Goal: Task Accomplishment & Management: Manage account settings

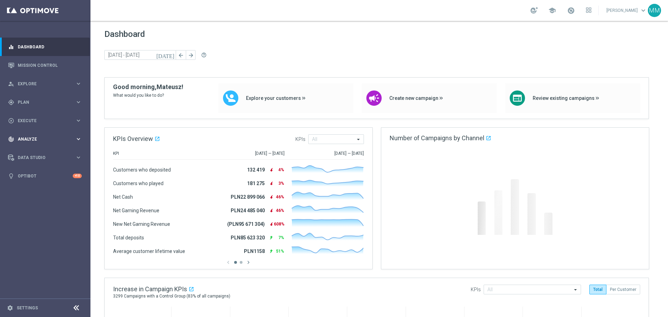
click at [39, 143] on div "track_changes Analyze keyboard_arrow_right" at bounding box center [45, 139] width 90 height 18
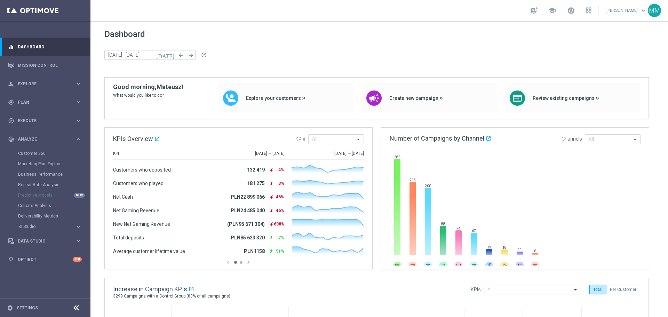
click at [40, 150] on div "Customer 360" at bounding box center [54, 153] width 72 height 10
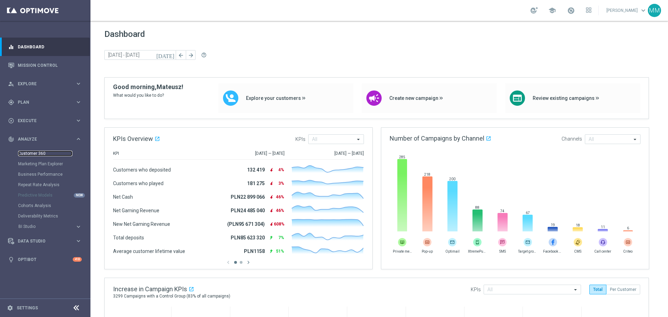
click at [40, 152] on link "Customer 360" at bounding box center [45, 154] width 54 height 6
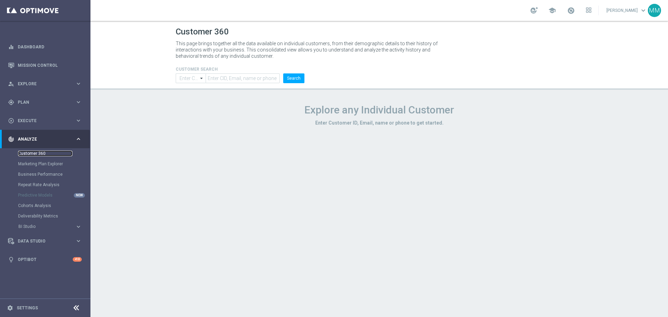
type input "Contains"
click at [236, 78] on input "text" at bounding box center [243, 78] width 74 height 10
paste input "1215772"
type input "1215772"
click at [294, 79] on button "Search" at bounding box center [293, 78] width 21 height 10
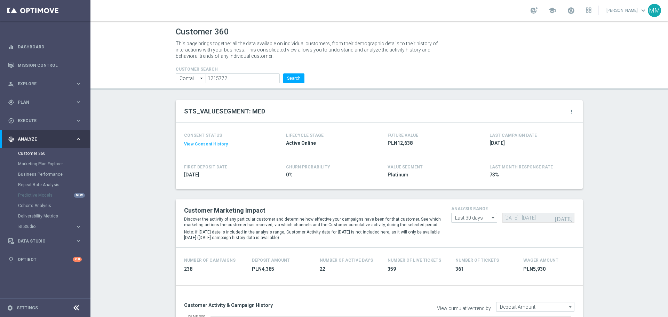
click at [569, 111] on icon "more_vert" at bounding box center [572, 112] width 6 height 6
click at [559, 119] on li "Change Attribute" at bounding box center [542, 123] width 59 height 10
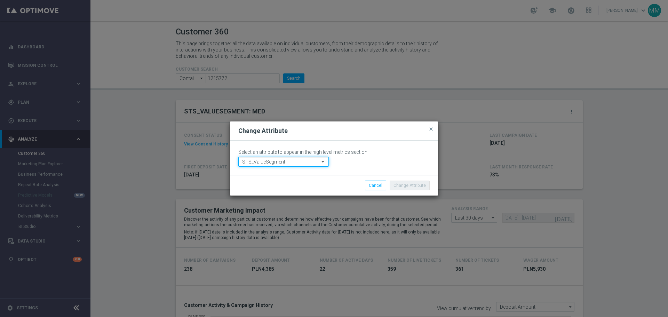
click at [315, 163] on input "STS_ValueSegment" at bounding box center [283, 162] width 90 height 10
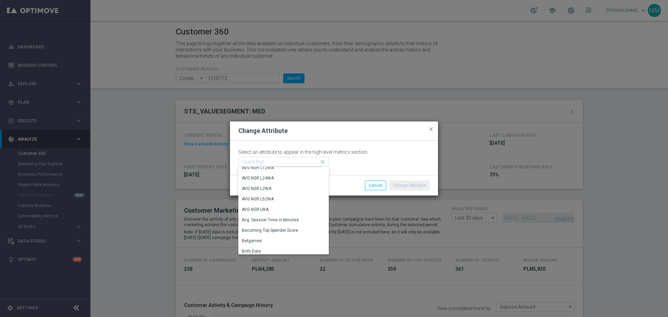
scroll to position [276, 0]
click at [281, 198] on div "AVG NGR L24WA" at bounding box center [280, 196] width 85 height 10
type input "AVG NGR L24WA"
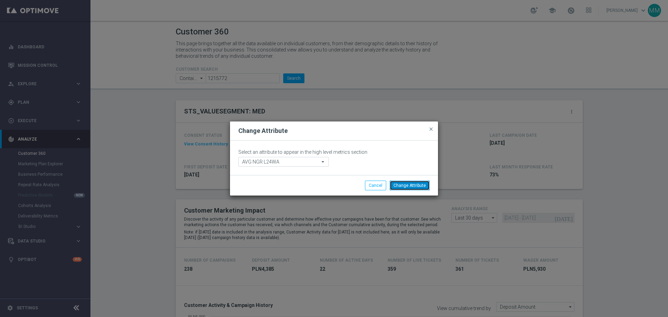
click at [404, 188] on button "Change Attribute" at bounding box center [410, 186] width 40 height 10
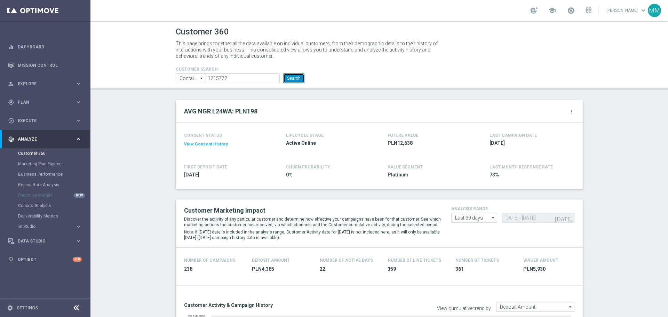
click at [295, 77] on button "Search" at bounding box center [293, 78] width 21 height 10
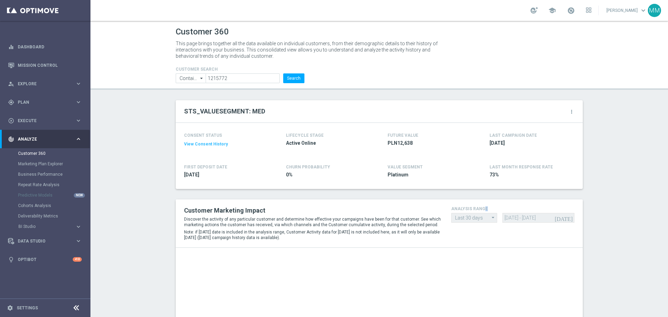
click at [450, 200] on div "Customer Marketing Impact Discover the activity of any particular customer and …" at bounding box center [379, 223] width 407 height 48
drag, startPoint x: 419, startPoint y: 177, endPoint x: 378, endPoint y: 165, distance: 42.9
click at [378, 165] on div "CONSENT STATUS View Consent History FIRST DEPOSIT DATE [DATE] LIFECYCLE STAGE A…" at bounding box center [379, 156] width 407 height 66
click at [383, 189] on div "CONSENT STATUS View Consent History FIRST DEPOSIT DATE [DATE] LIFECYCLE STAGE A…" at bounding box center [379, 156] width 407 height 66
click at [256, 79] on input "1215772" at bounding box center [243, 78] width 74 height 10
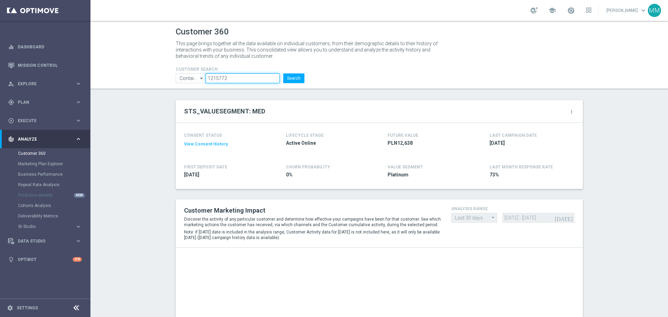
click at [256, 79] on input "1215772" at bounding box center [243, 78] width 74 height 10
paste input "3397519"
type input "3397519"
drag, startPoint x: 290, startPoint y: 79, endPoint x: 284, endPoint y: 109, distance: 31.2
click at [290, 79] on button "Search" at bounding box center [293, 78] width 21 height 10
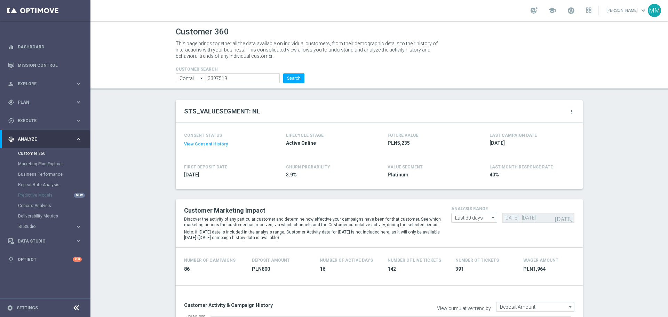
drag, startPoint x: 623, startPoint y: 150, endPoint x: 381, endPoint y: 88, distance: 249.8
click at [569, 111] on icon "more_vert" at bounding box center [572, 112] width 6 height 6
click at [526, 126] on li "Change Attribute" at bounding box center [542, 123] width 59 height 10
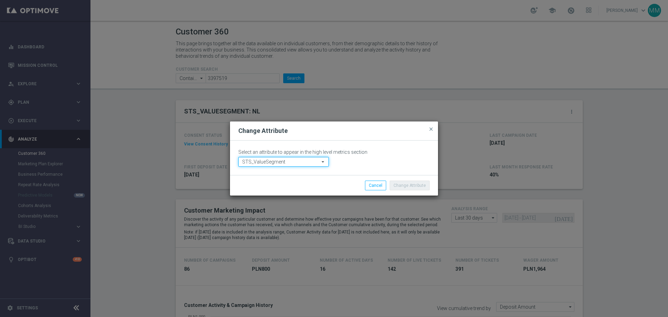
click at [315, 161] on input "STS_ValueSegment" at bounding box center [283, 162] width 90 height 10
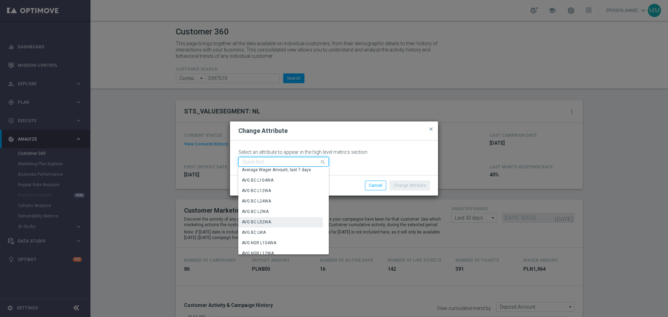
scroll to position [243, 0]
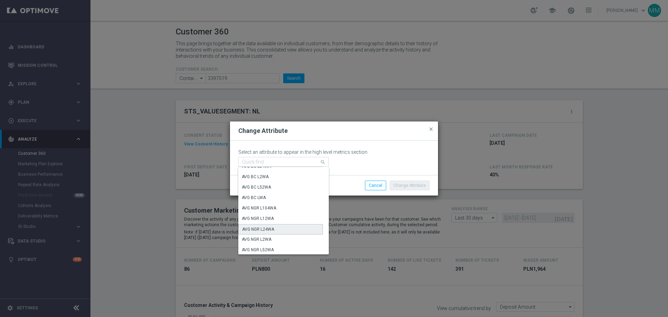
click at [277, 230] on div "AVG NGR L24WA" at bounding box center [280, 229] width 85 height 10
type input "AVG NGR L24WA"
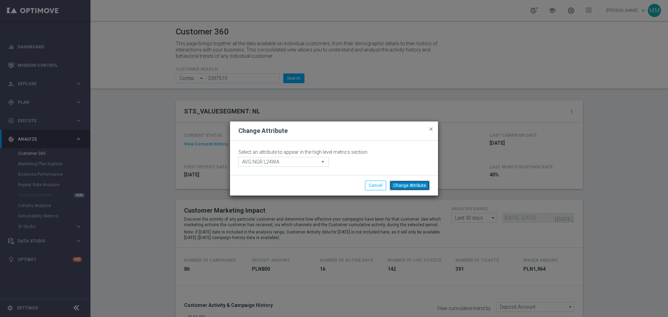
click at [419, 184] on button "Change Attribute" at bounding box center [410, 186] width 40 height 10
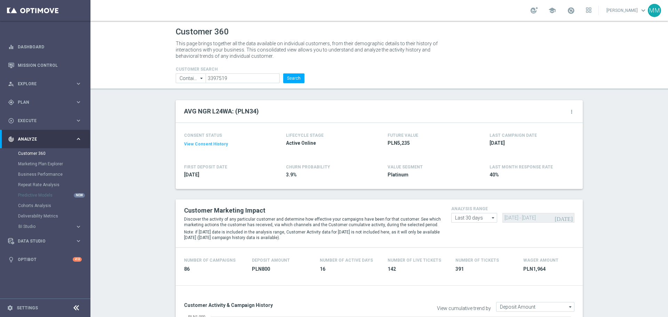
drag, startPoint x: 613, startPoint y: 208, endPoint x: 512, endPoint y: 211, distance: 101.3
